Goal: Task Accomplishment & Management: Use online tool/utility

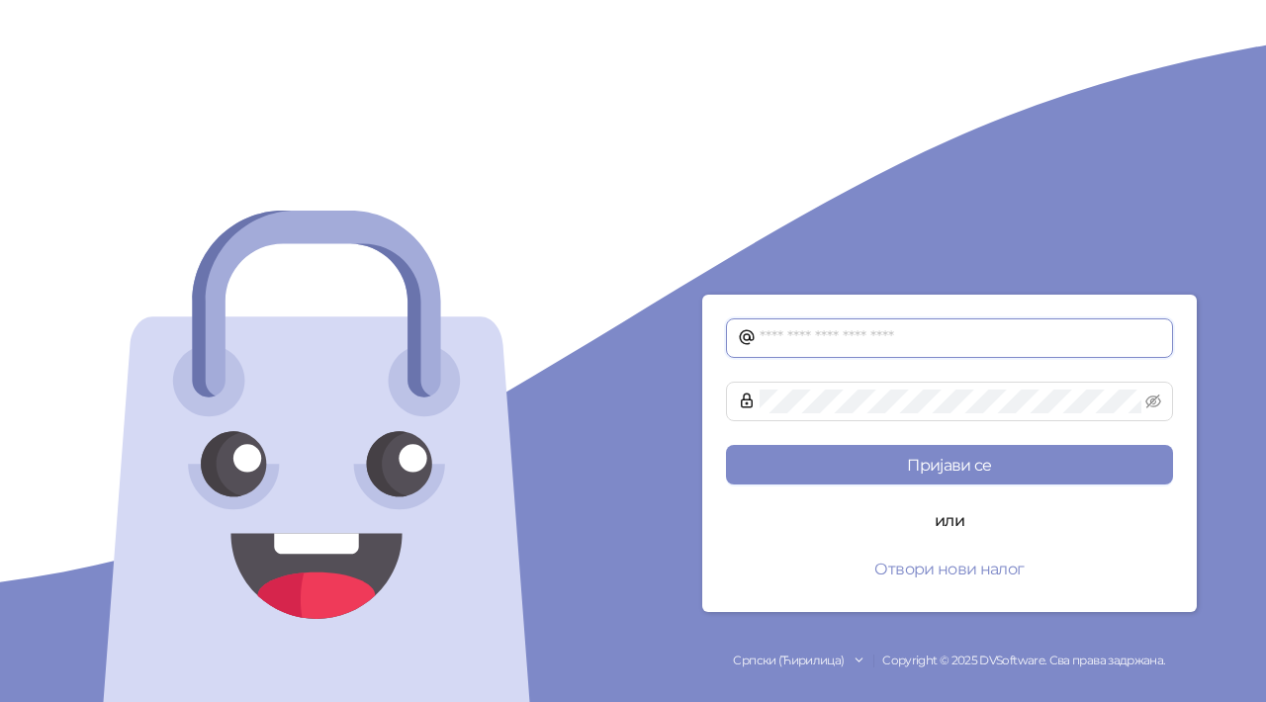
click at [946, 332] on input "text" at bounding box center [961, 338] width 402 height 24
type input "**********"
click at [726, 445] on button "Пријави се" at bounding box center [949, 465] width 447 height 40
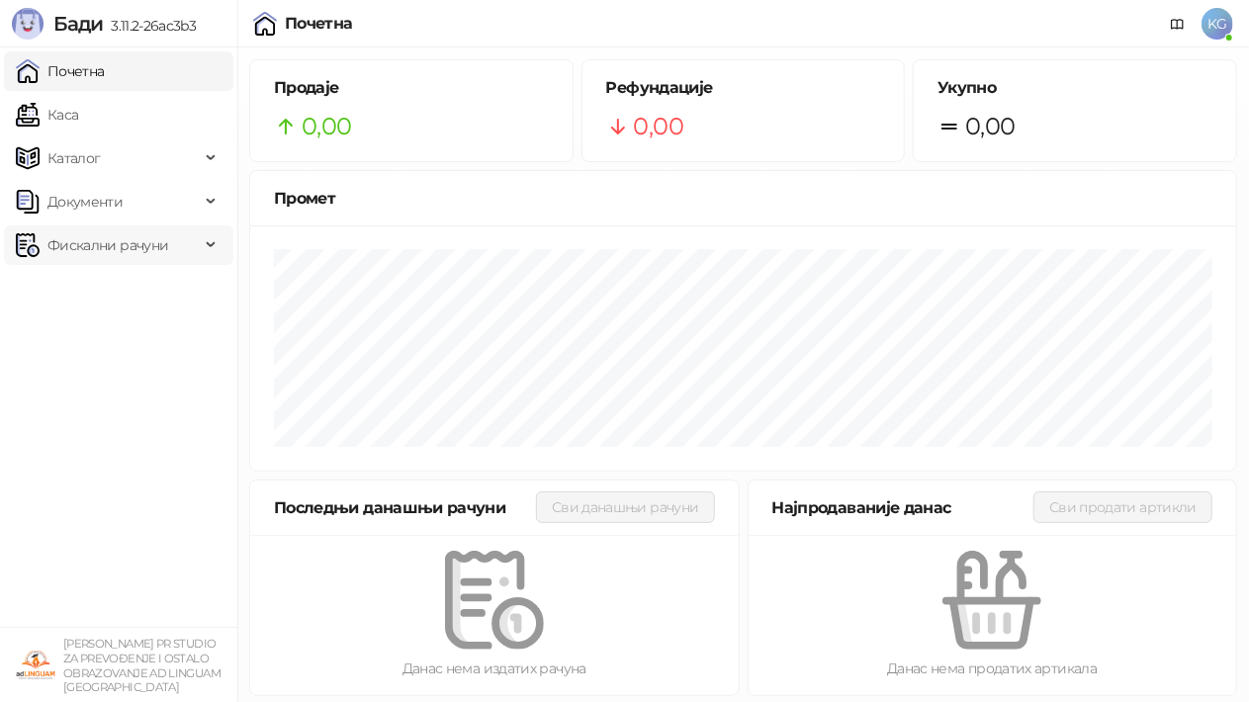
click at [144, 242] on span "Фискални рачуни" at bounding box center [107, 246] width 121 height 40
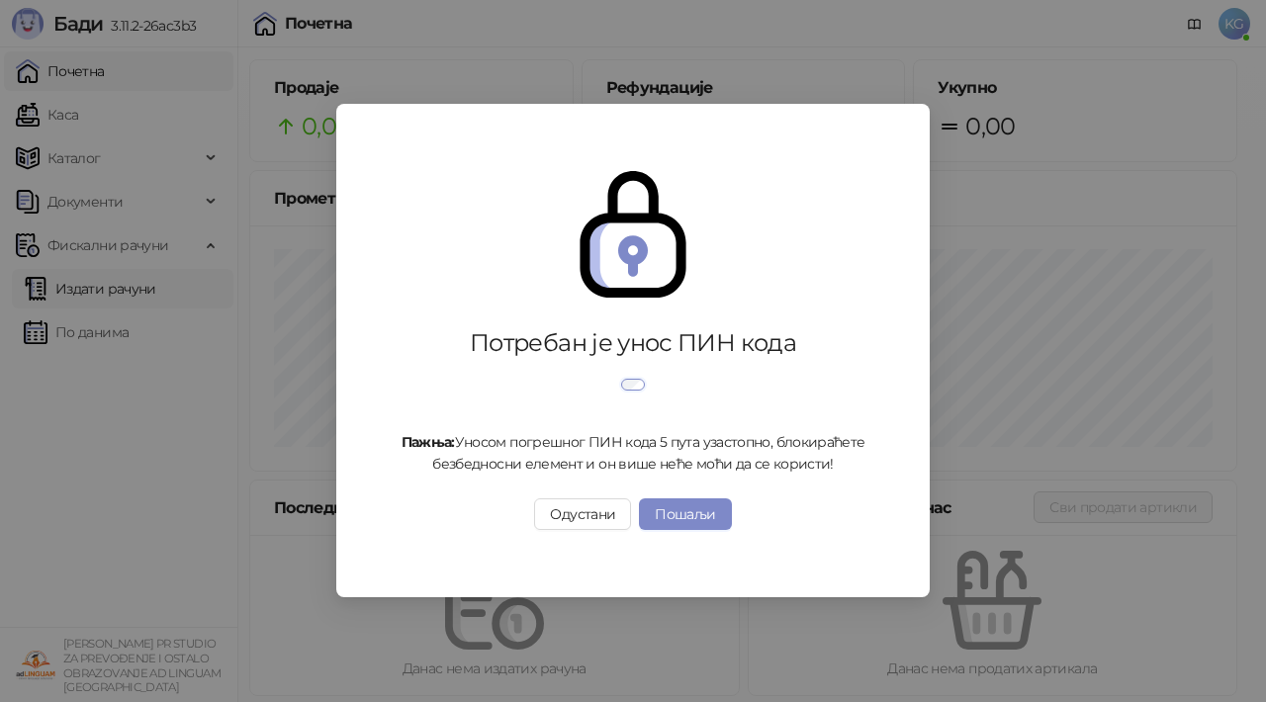
click at [133, 289] on div "Потребан је унос ПИН кода Пажња: Уносом погрешног ПИН кода 5 пута узастопно, бл…" at bounding box center [633, 351] width 1266 height 702
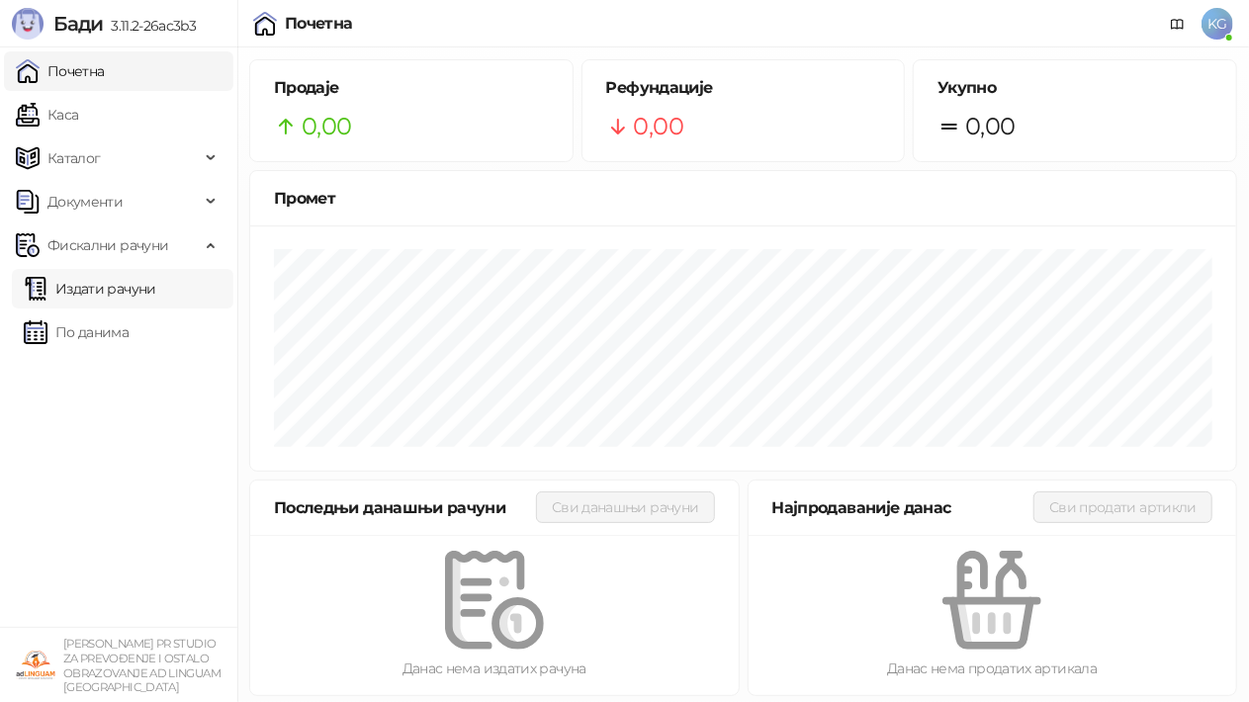
click at [133, 289] on link "Издати рачуни" at bounding box center [90, 289] width 133 height 40
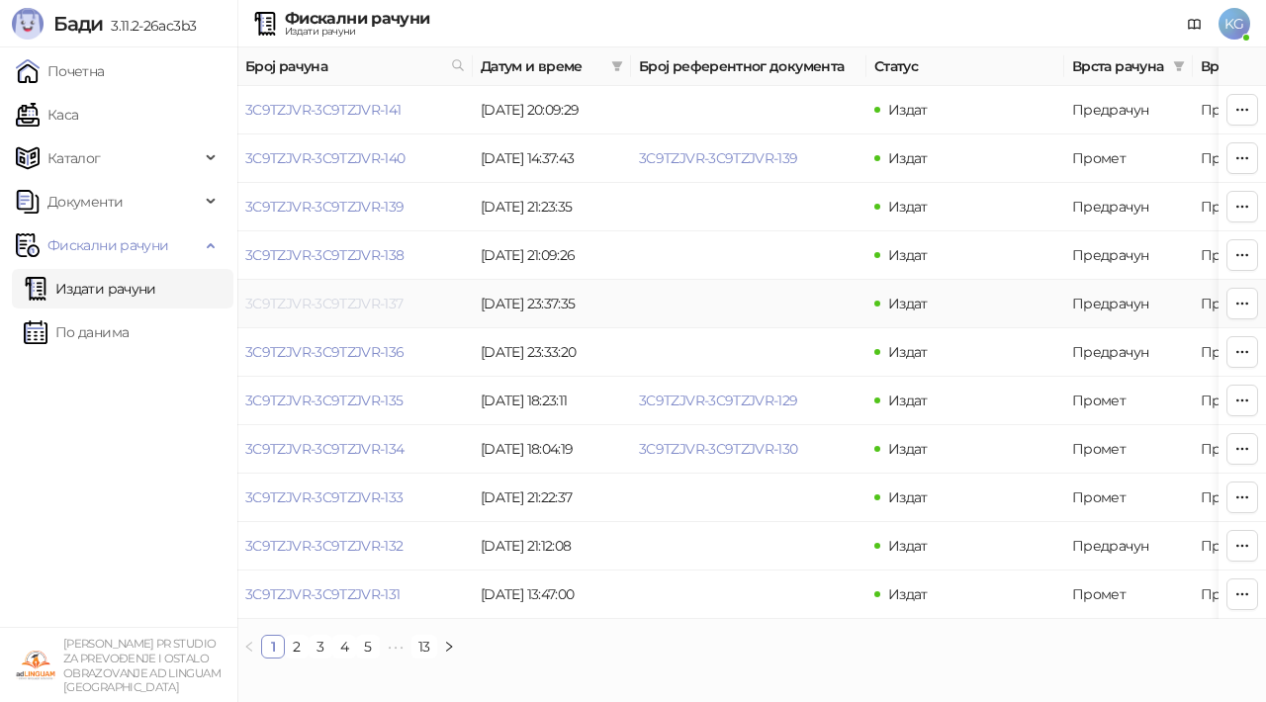
click at [372, 305] on link "3C9TZJVR-3C9TZJVR-137" at bounding box center [324, 304] width 158 height 18
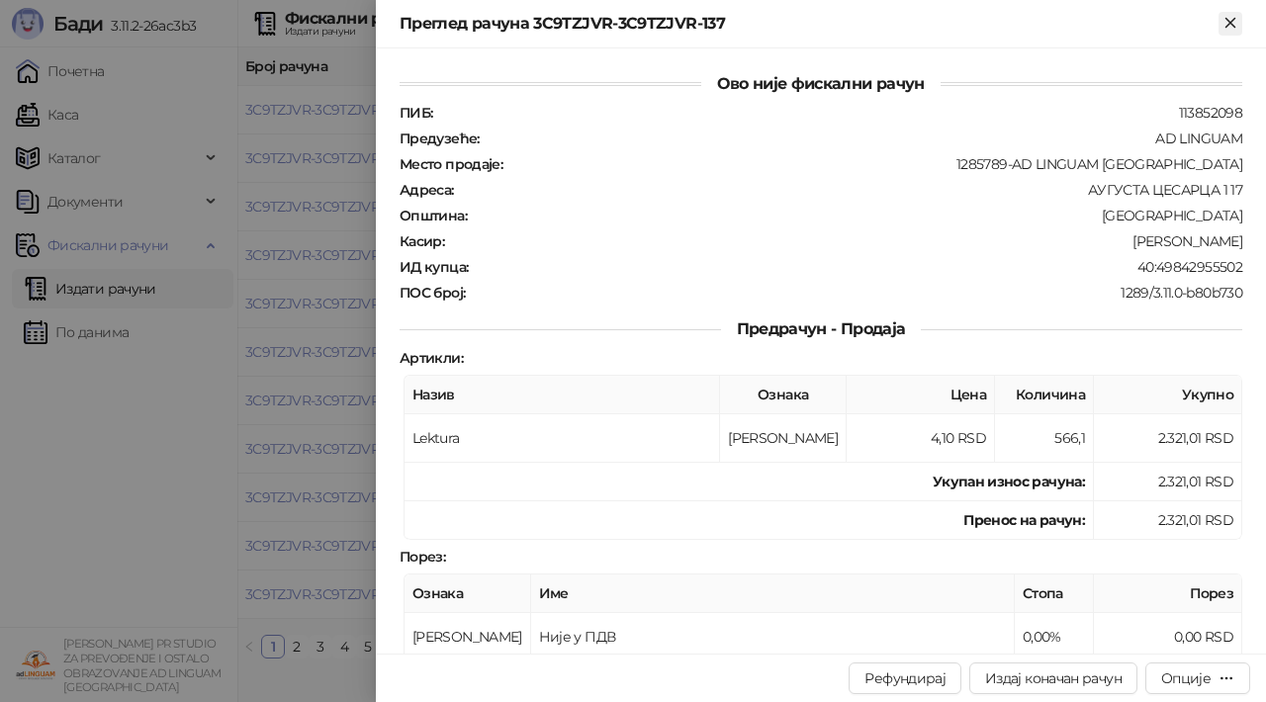
click at [1233, 22] on icon "Close" at bounding box center [1231, 23] width 18 height 18
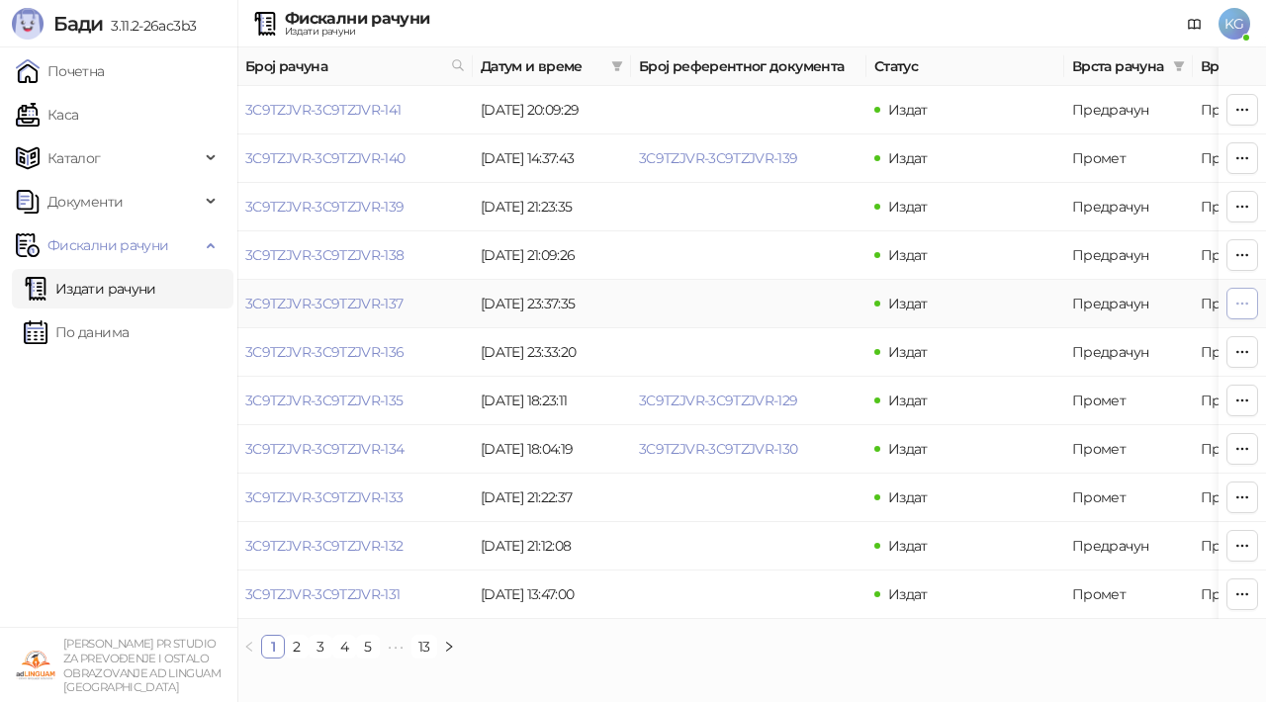
click at [1240, 303] on icon "button" at bounding box center [1242, 304] width 16 height 16
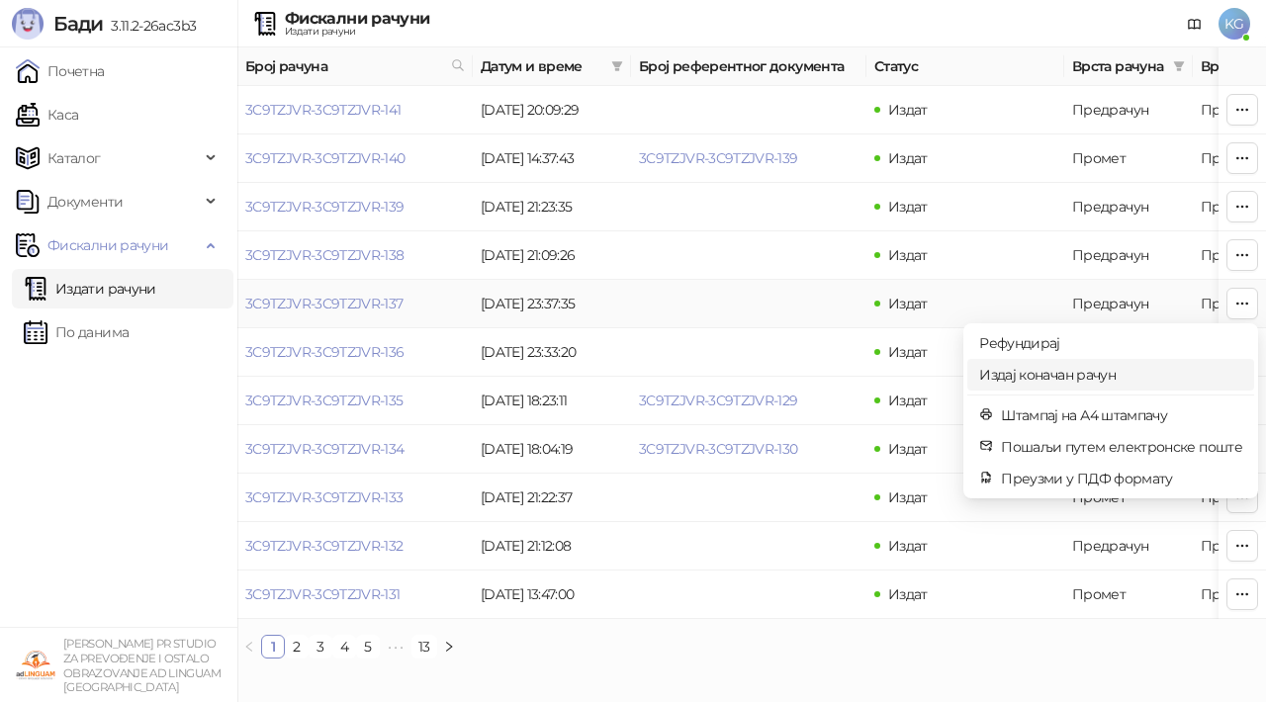
click at [1118, 370] on span "Издај коначан рачун" at bounding box center [1110, 375] width 263 height 22
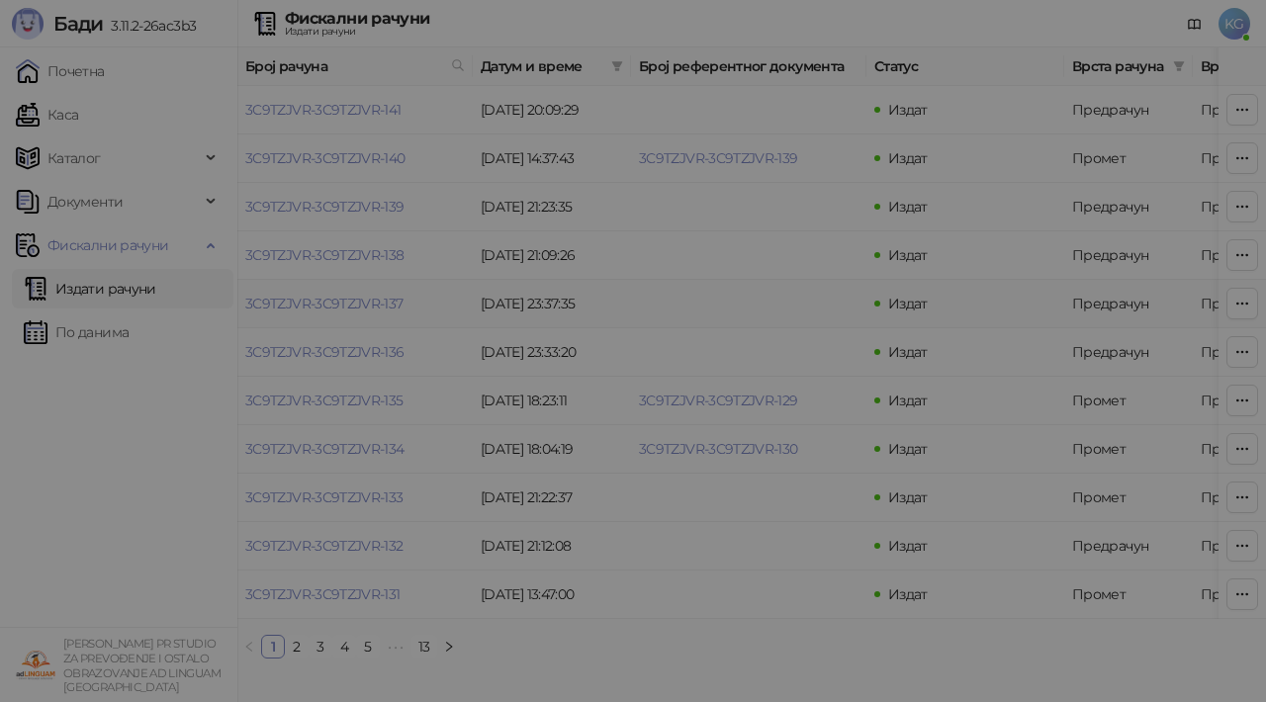
type input "**********"
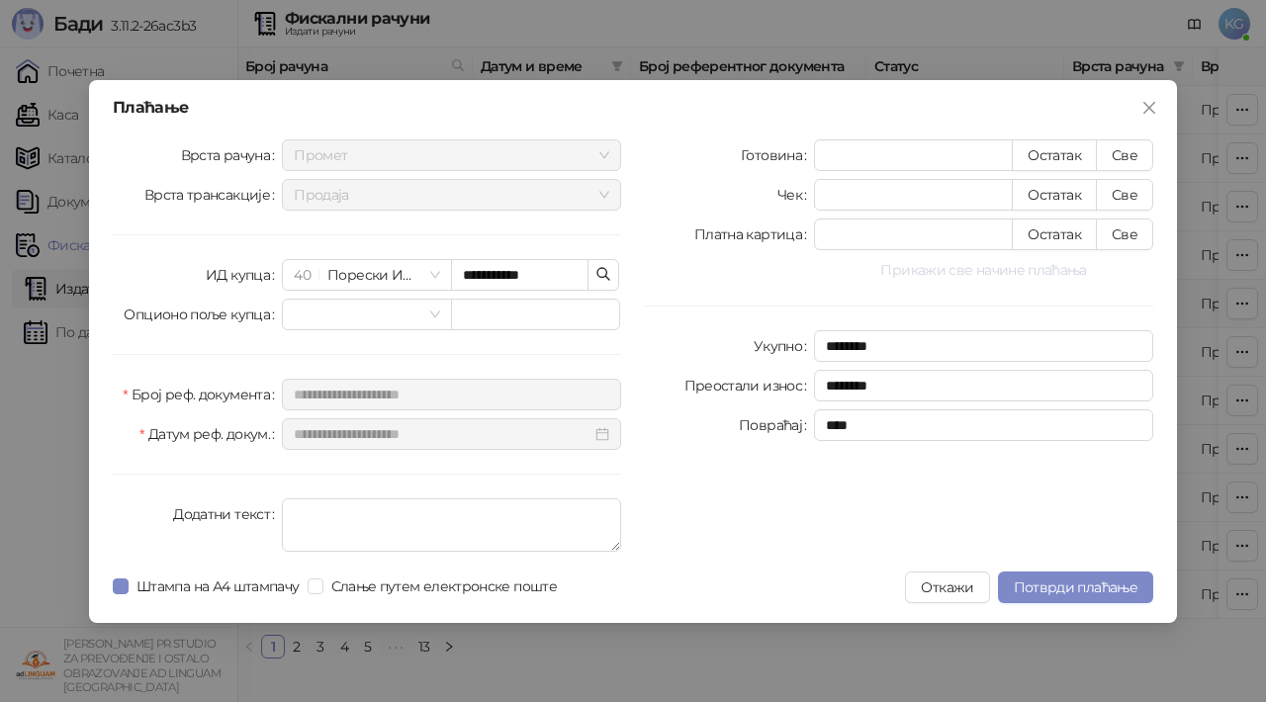
click at [1023, 274] on button "Прикажи све начине плаћања" at bounding box center [983, 270] width 339 height 24
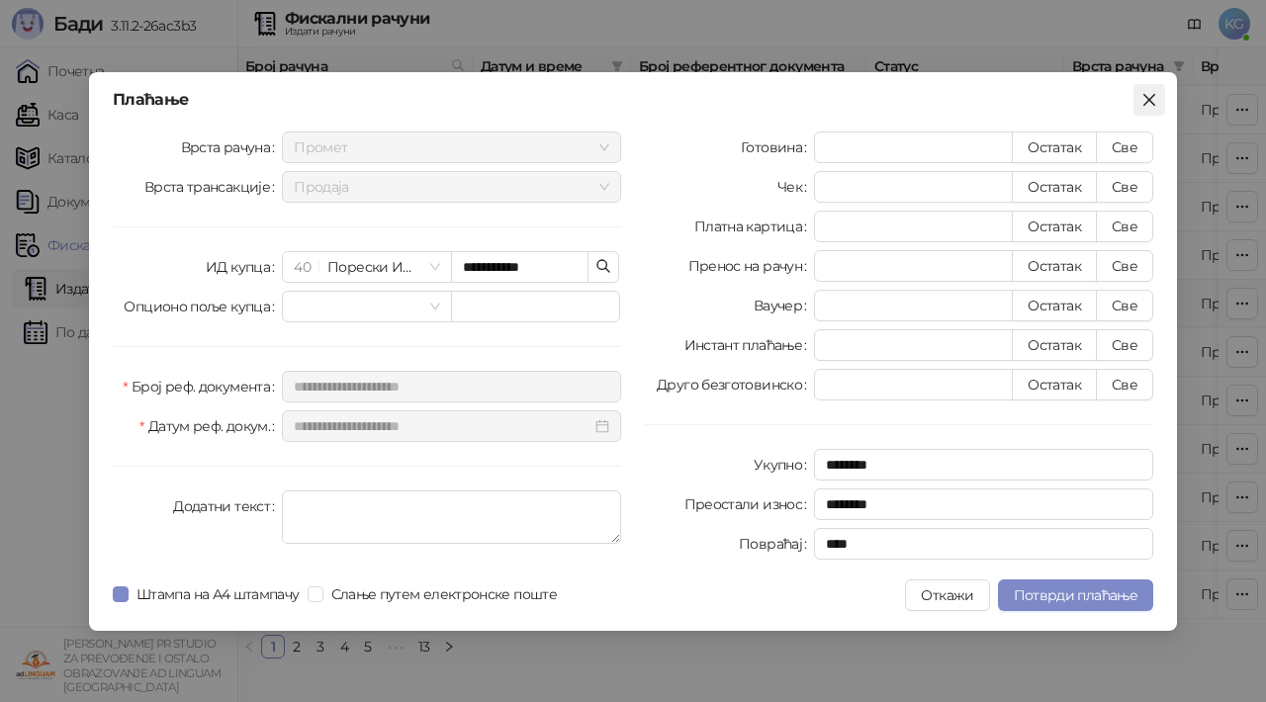
click at [1153, 97] on icon "close" at bounding box center [1149, 100] width 16 height 16
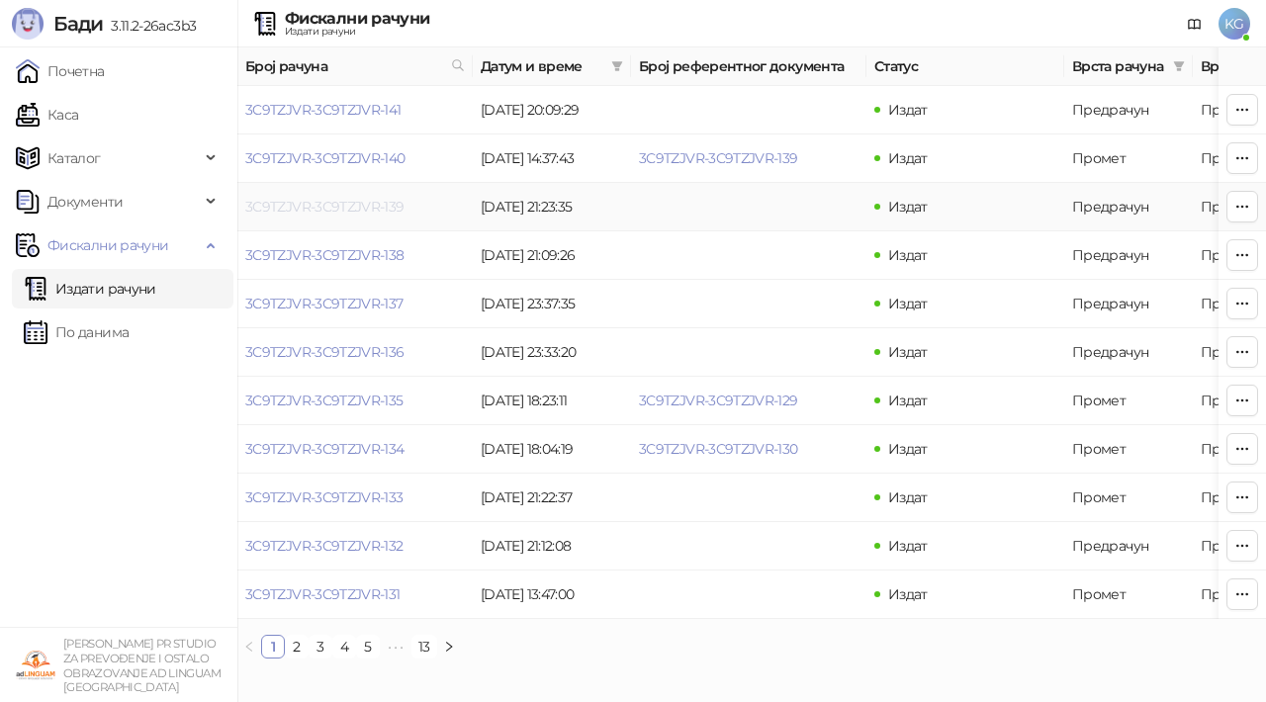
click at [372, 207] on link "3C9TZJVR-3C9TZJVR-139" at bounding box center [324, 207] width 159 height 18
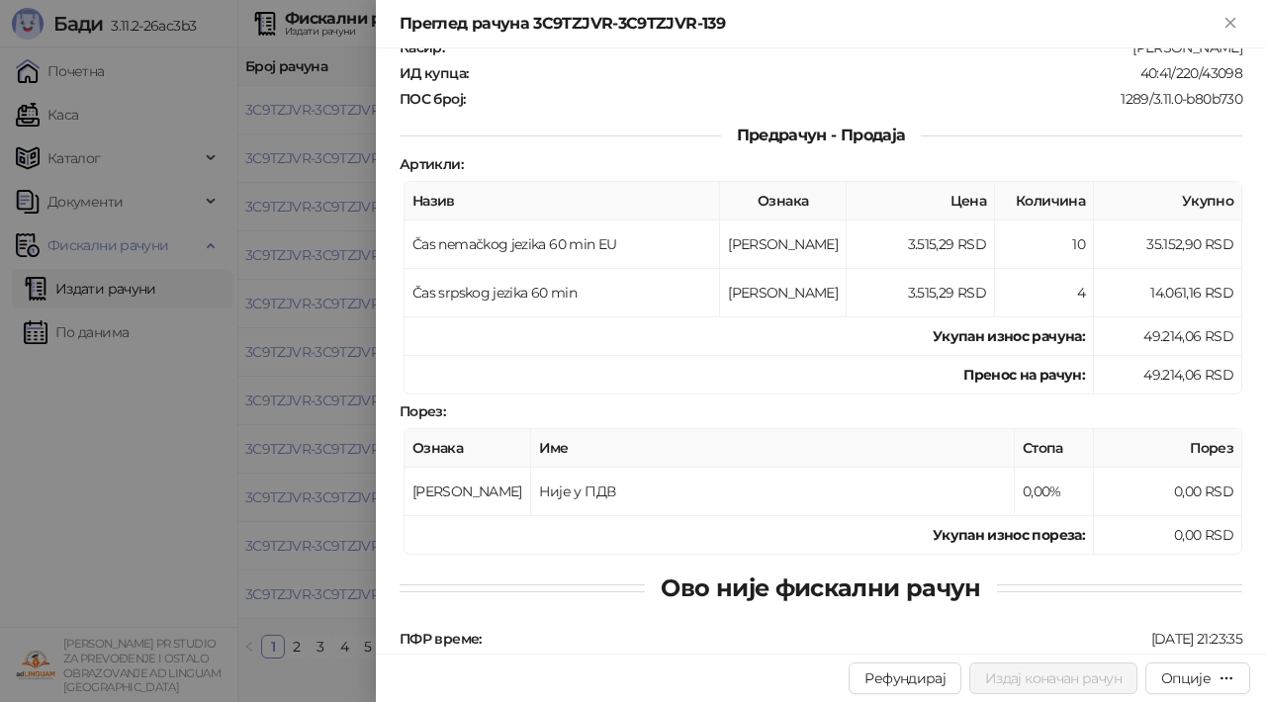
scroll to position [195, 0]
click at [1226, 25] on icon "Close" at bounding box center [1231, 23] width 18 height 18
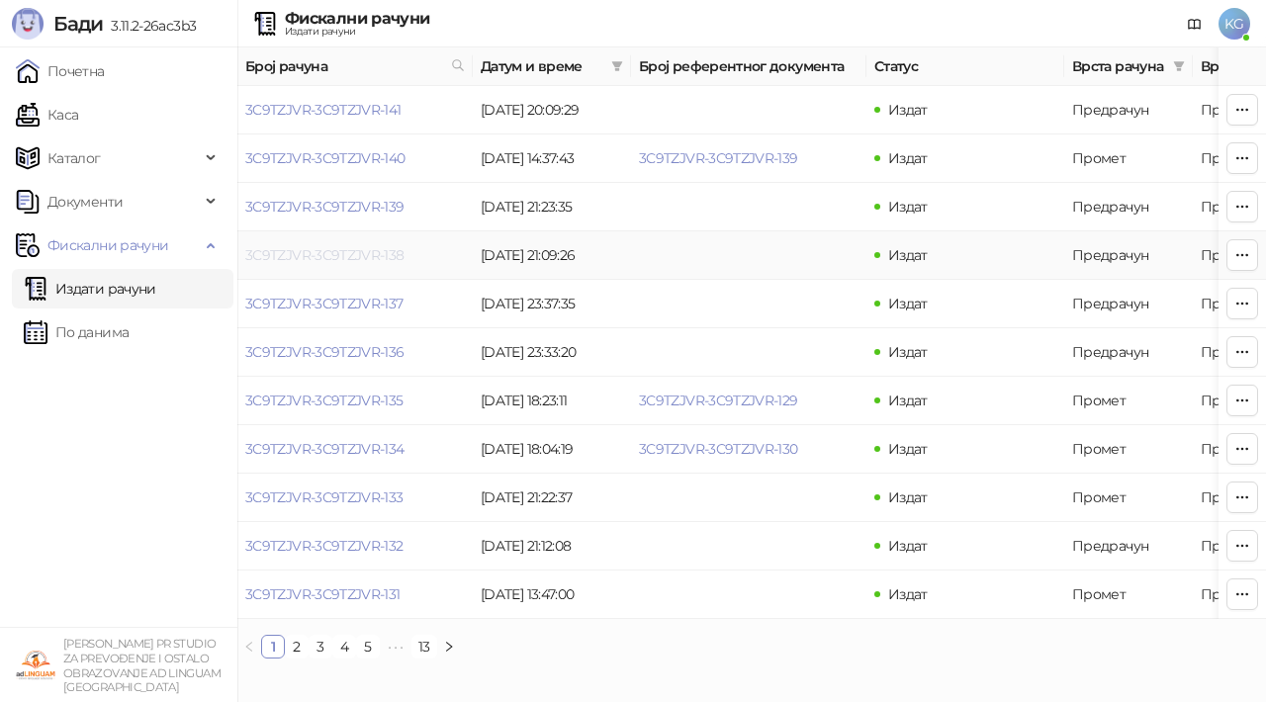
click at [367, 260] on link "3C9TZJVR-3C9TZJVR-138" at bounding box center [324, 255] width 159 height 18
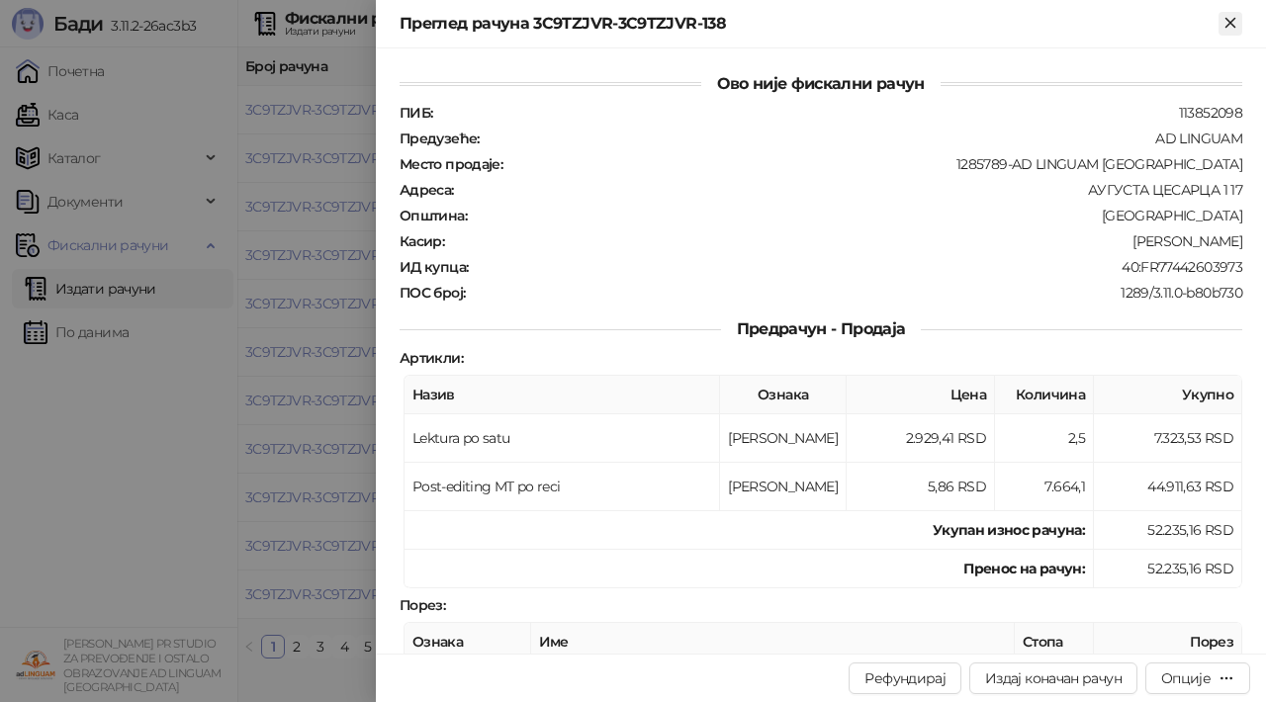
click at [1228, 27] on icon "Close" at bounding box center [1231, 23] width 18 height 18
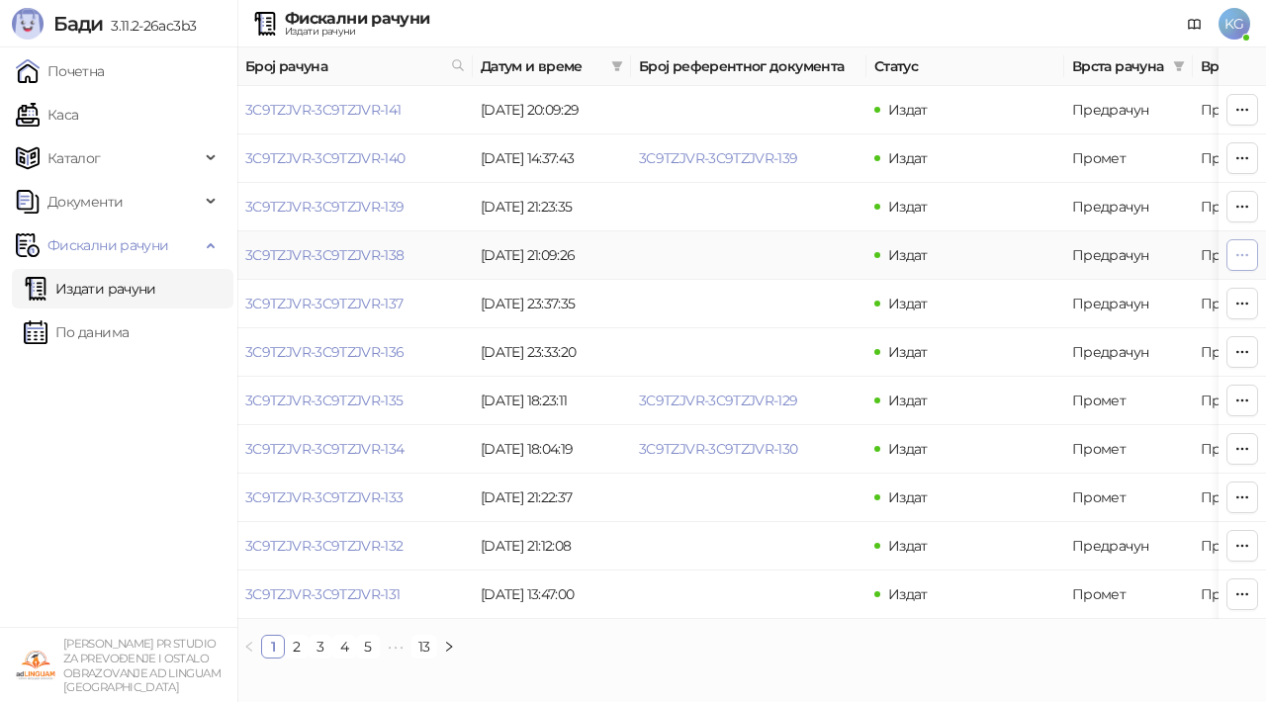
click at [1245, 255] on icon "button" at bounding box center [1242, 255] width 16 height 16
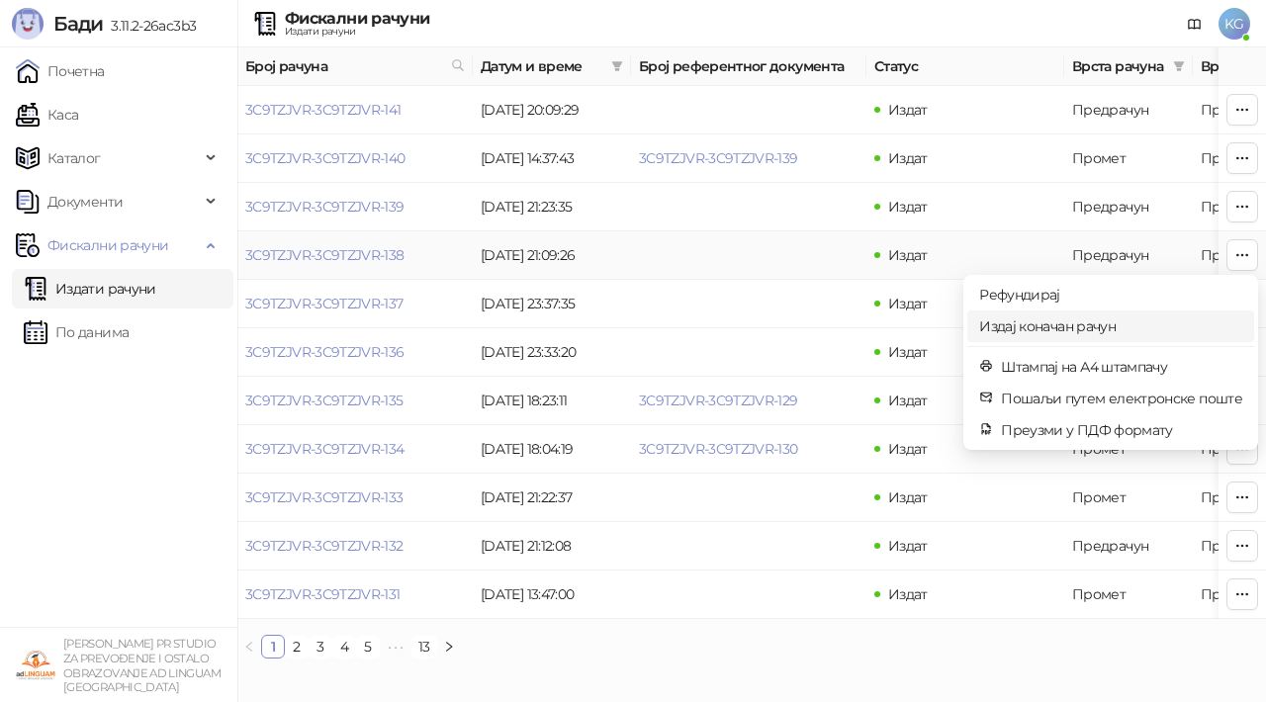
click at [1130, 333] on span "Издај коначан рачун" at bounding box center [1110, 327] width 263 height 22
type input "**********"
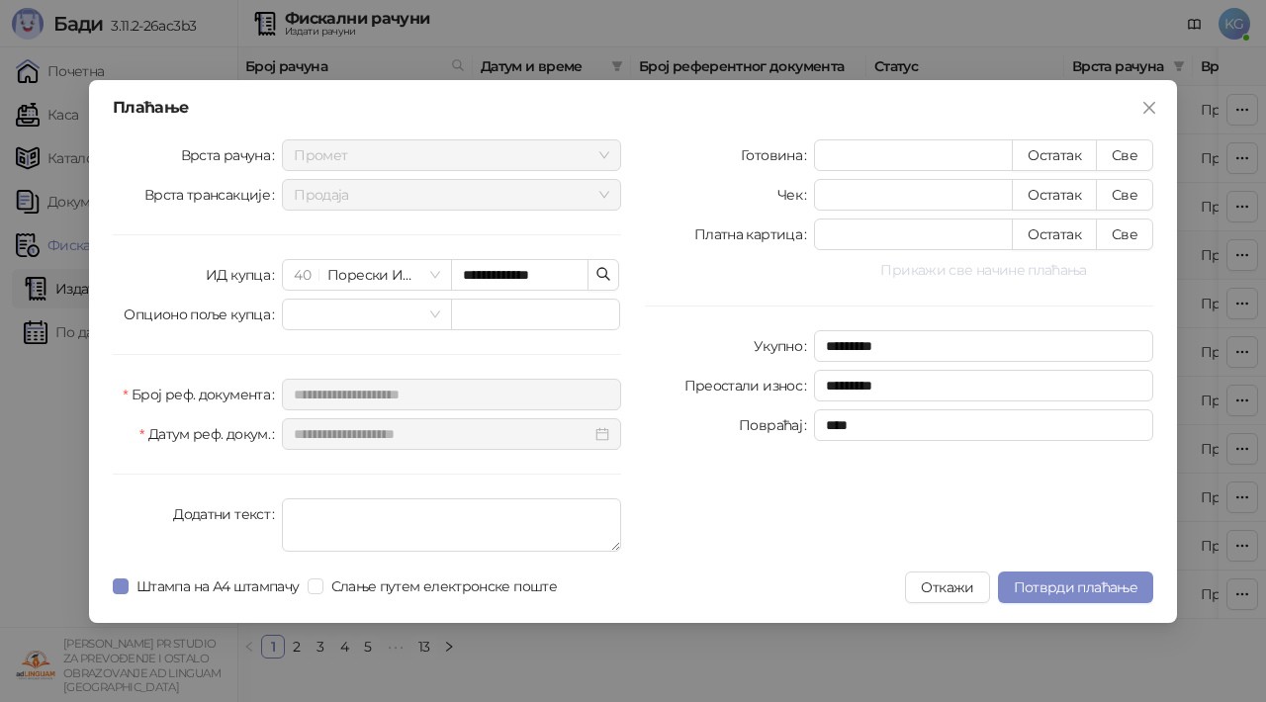
click at [1006, 265] on button "Прикажи све начине плаћања" at bounding box center [983, 270] width 339 height 24
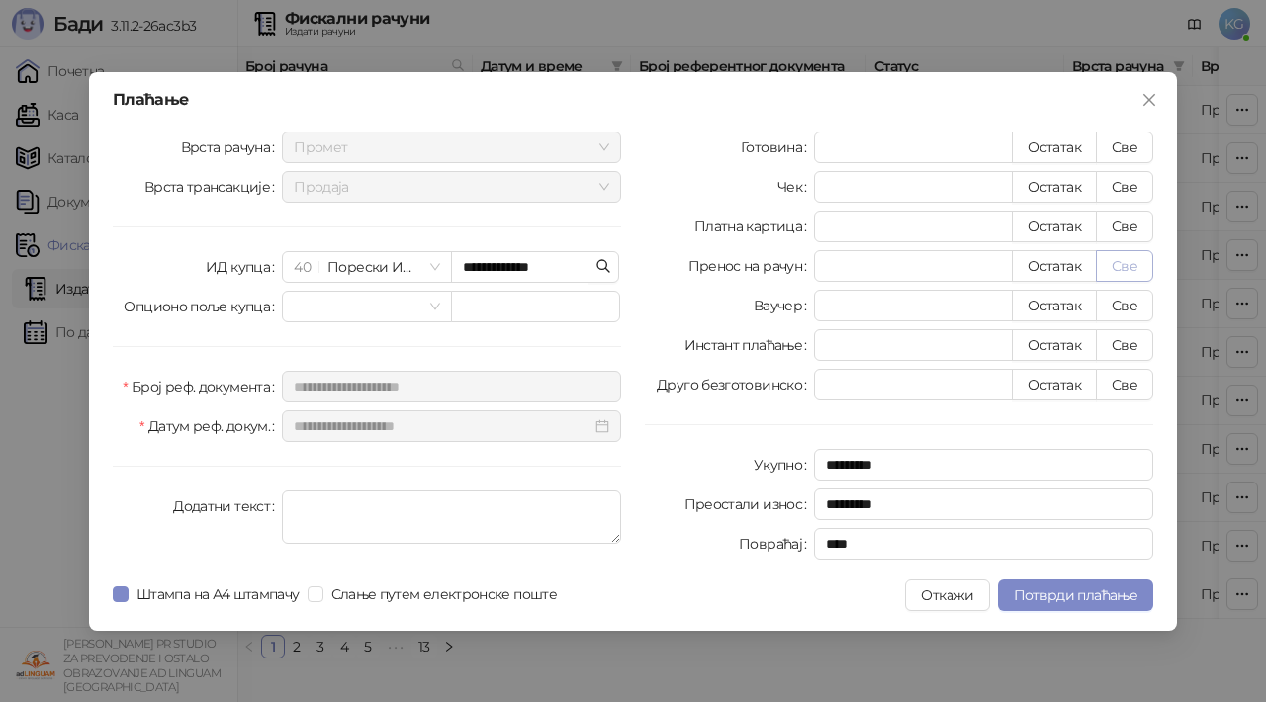
click at [1130, 263] on button "Све" at bounding box center [1124, 266] width 57 height 32
type input "********"
type input "****"
click at [1059, 584] on button "Потврди плаћање" at bounding box center [1075, 596] width 155 height 32
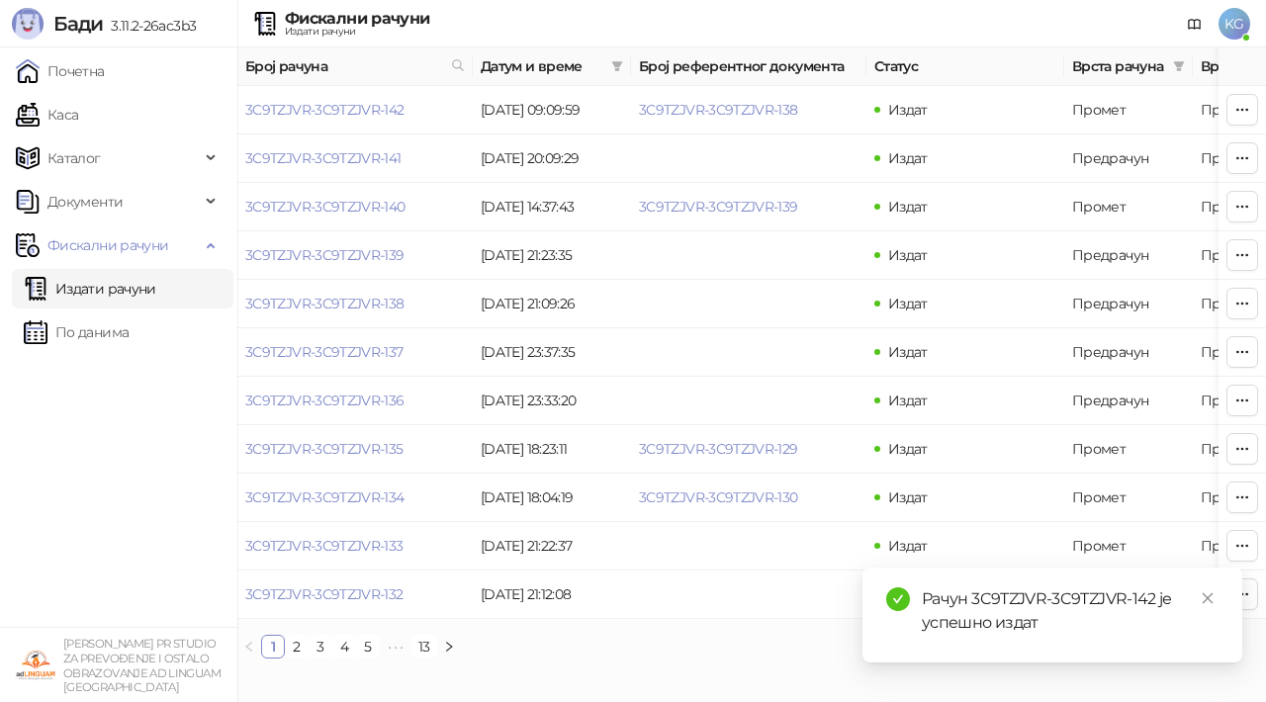
click at [1231, 26] on span "KG" at bounding box center [1235, 24] width 32 height 32
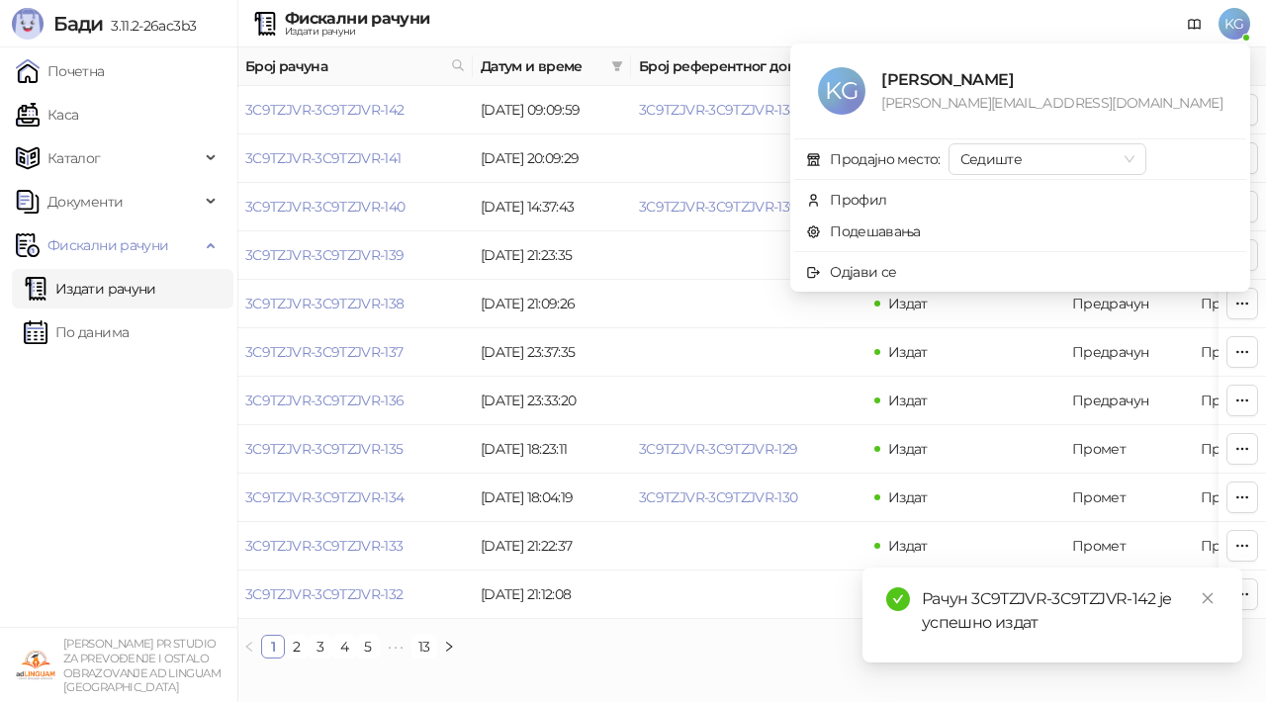
click at [1234, 25] on span "KG" at bounding box center [1235, 24] width 32 height 32
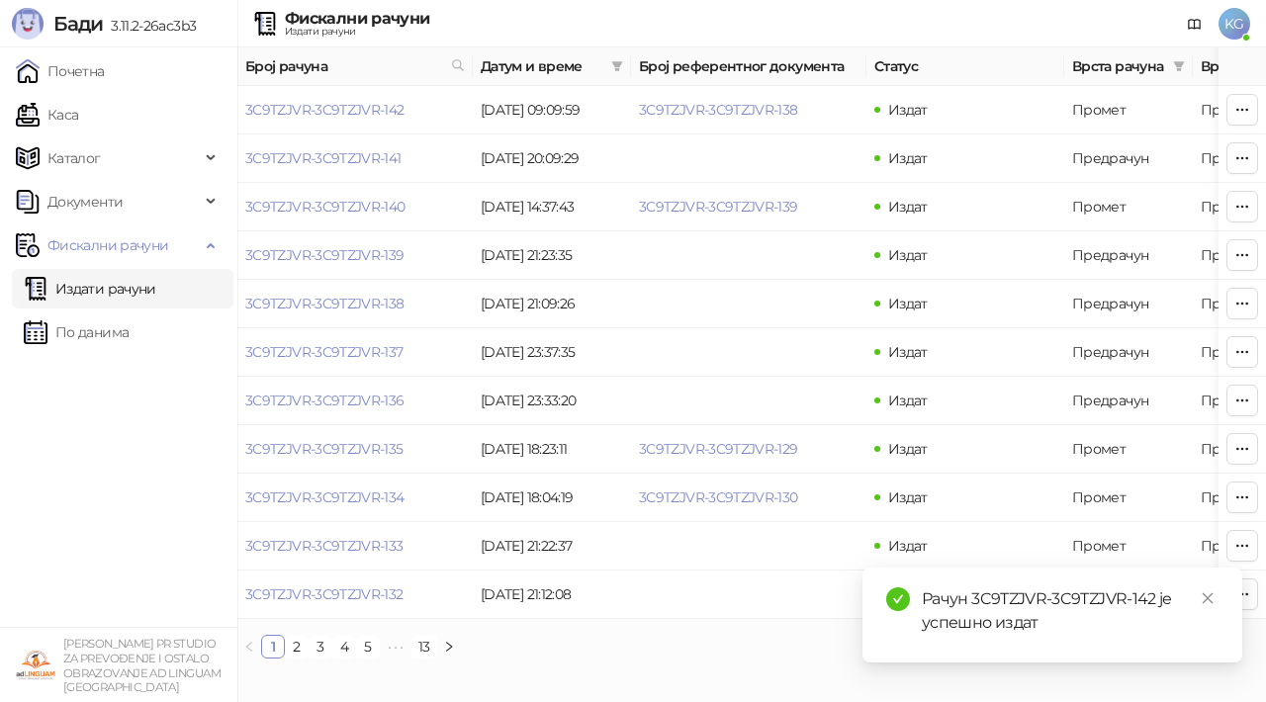
click at [1234, 25] on span "KG" at bounding box center [1235, 24] width 32 height 32
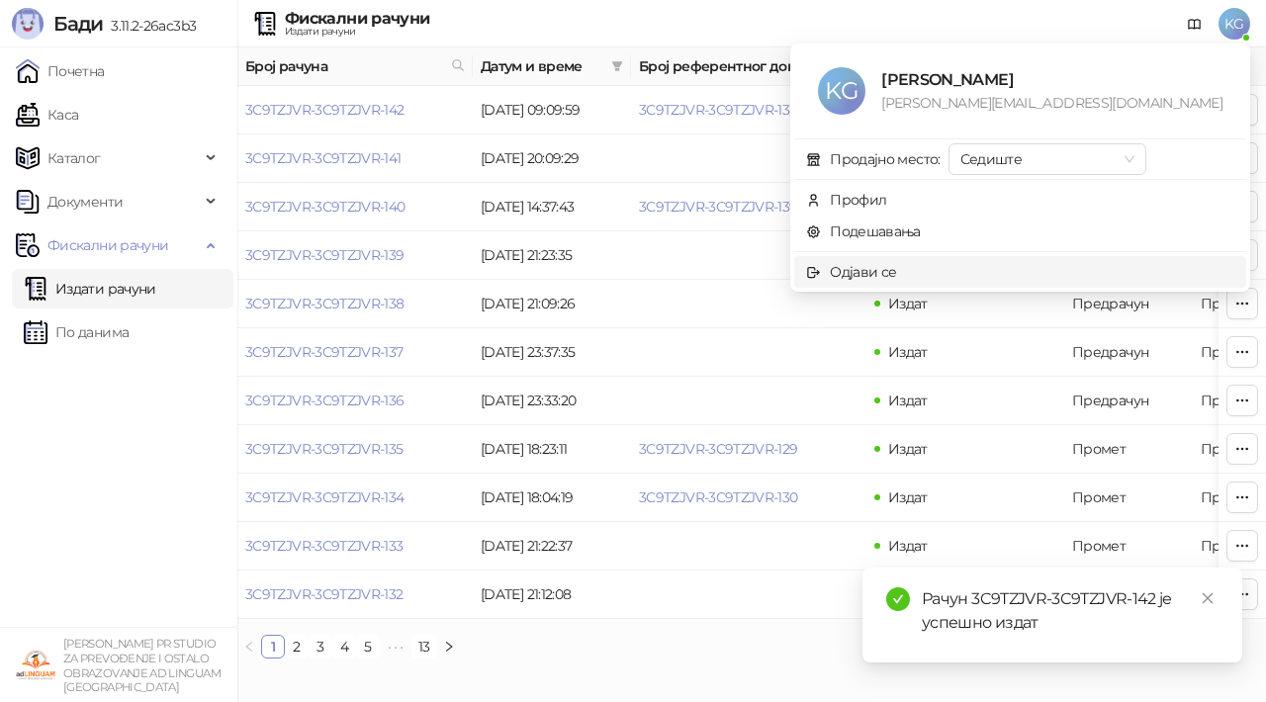
click at [896, 273] on div "Одјави се" at bounding box center [863, 272] width 66 height 22
